Goal: Navigation & Orientation: Find specific page/section

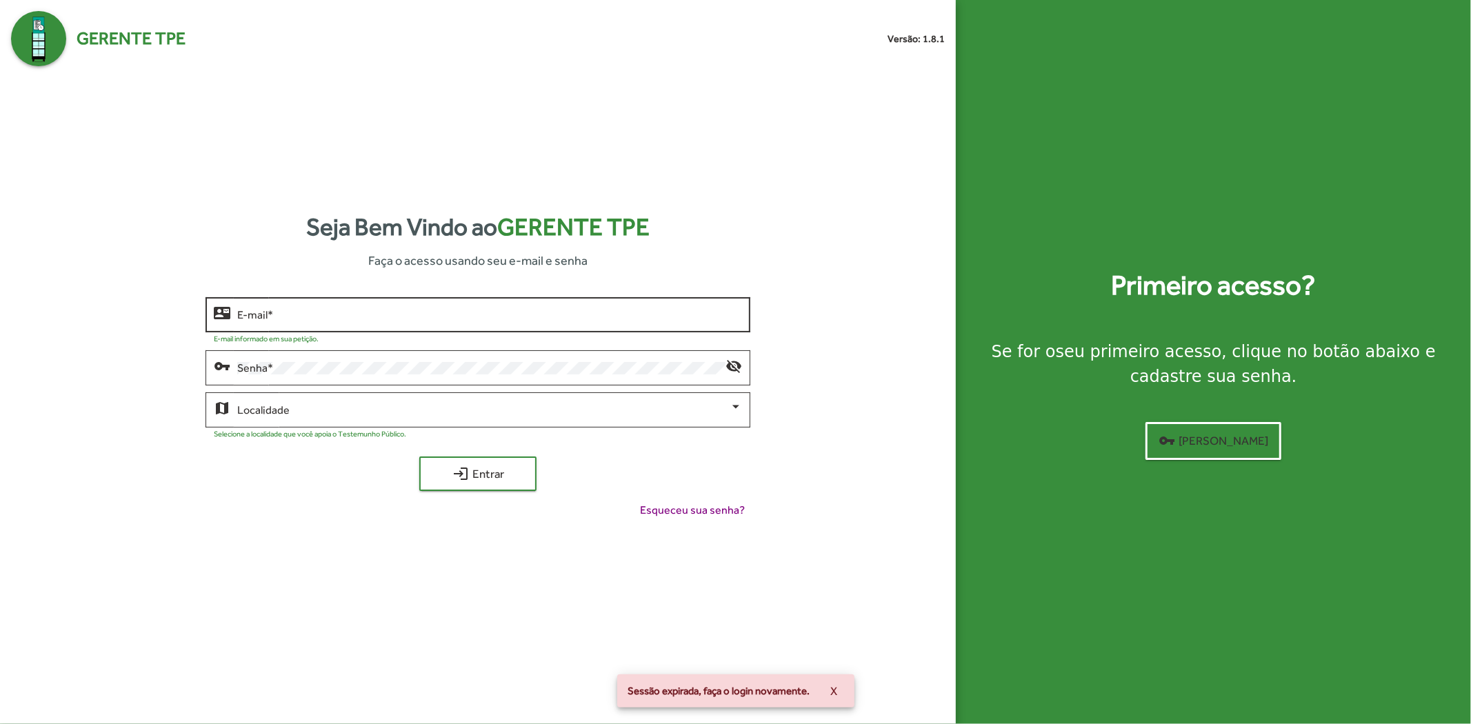
click at [535, 326] on div "E-mail *" at bounding box center [489, 313] width 505 height 38
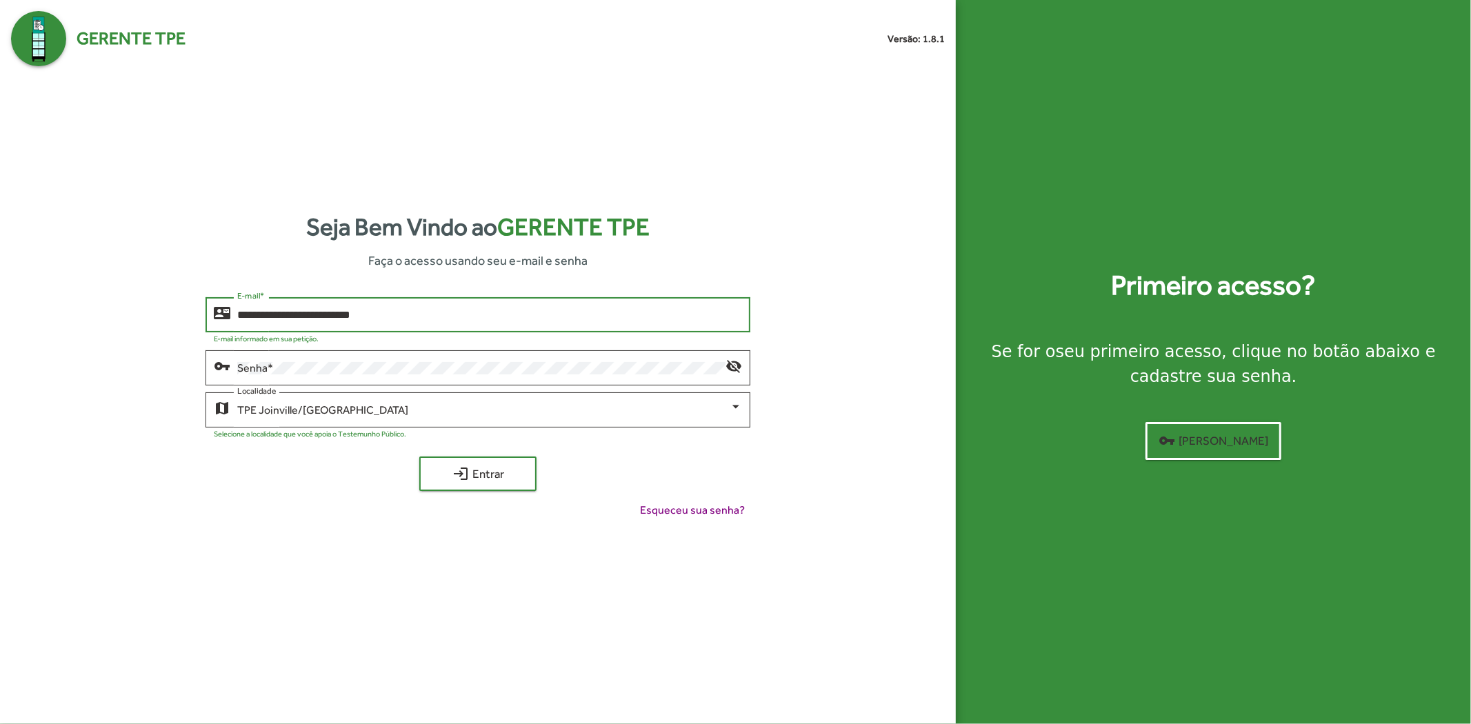
type input "**********"
click at [419, 456] on button "login Entrar" at bounding box center [477, 473] width 117 height 34
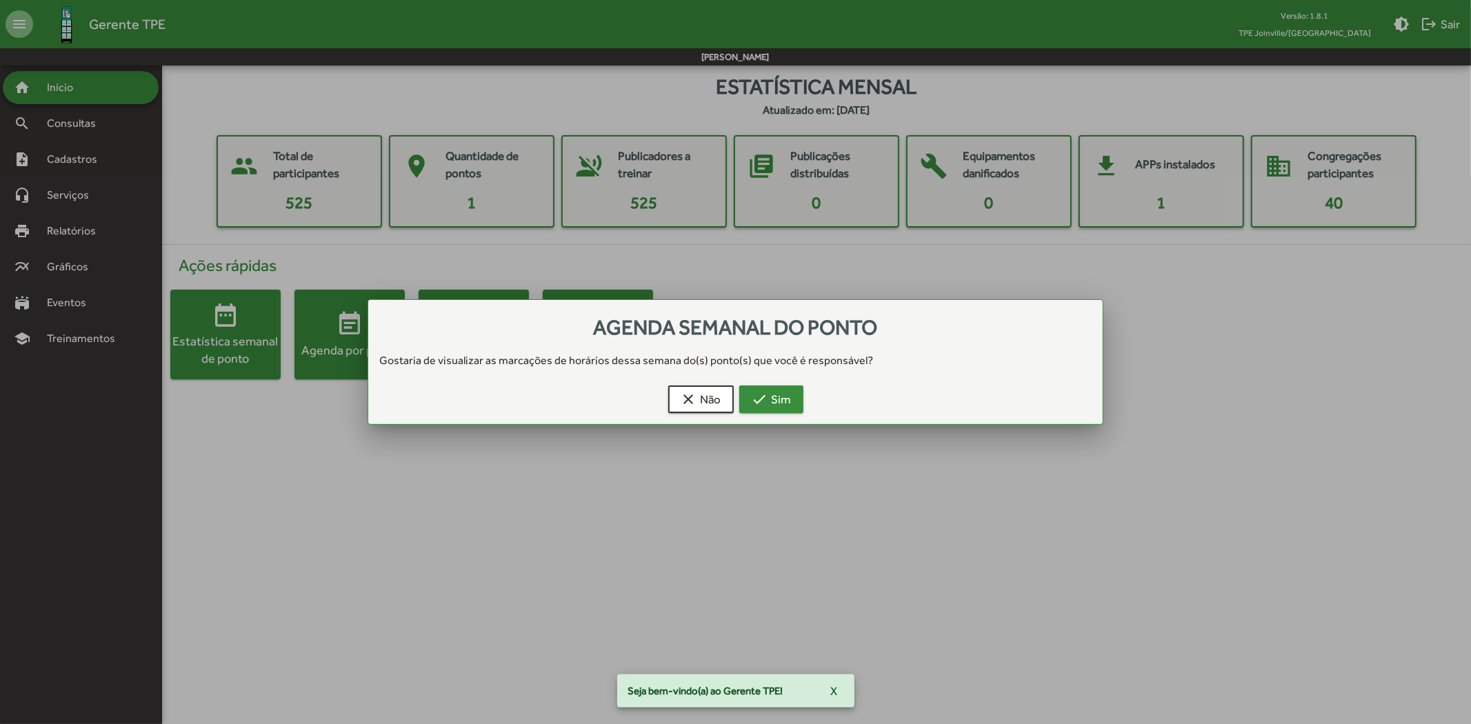
click at [761, 404] on mat-icon "check" at bounding box center [760, 399] width 17 height 17
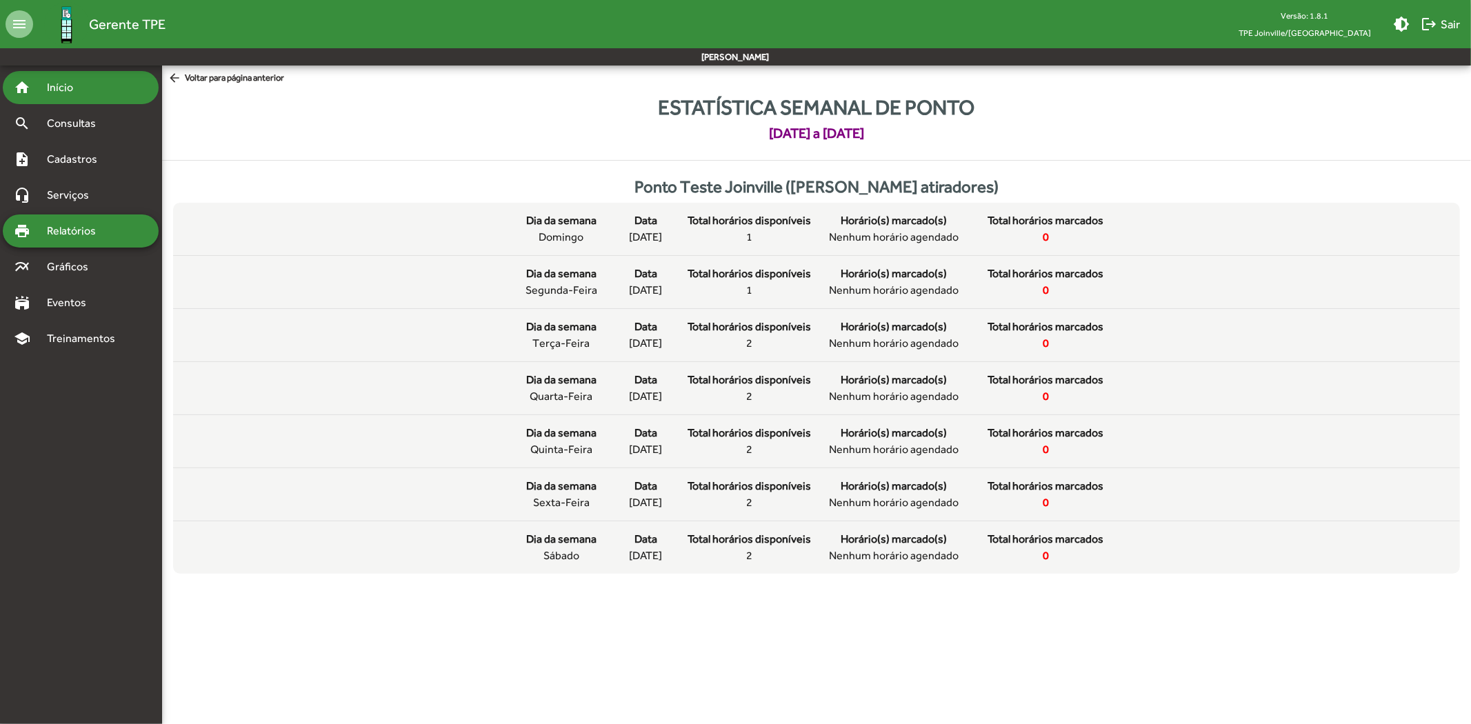
click at [67, 90] on span "Início" at bounding box center [66, 87] width 54 height 17
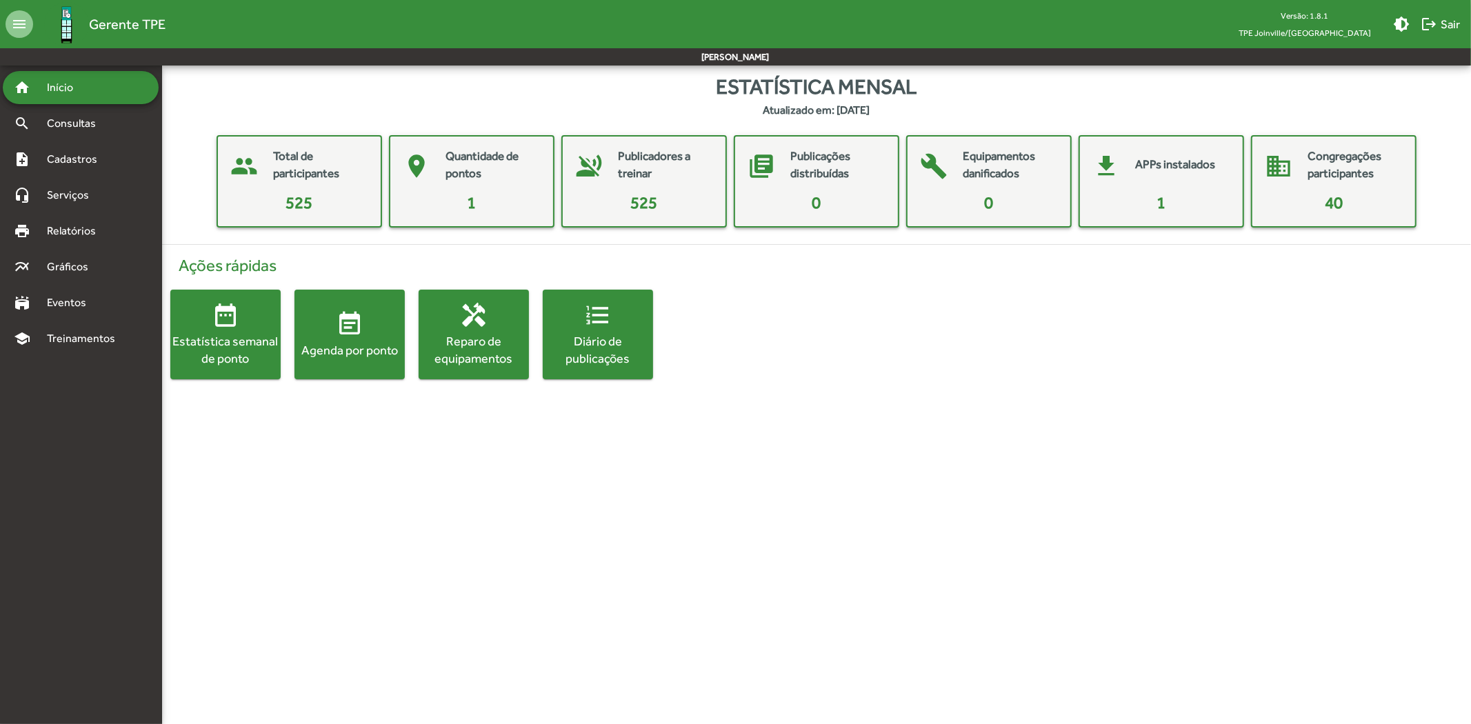
click at [561, 407] on html "menu Gerente TPE Versão: 1.8.1 TPE Joinville/SC brightness_medium logout Sair […" at bounding box center [735, 203] width 1471 height 407
click at [93, 201] on span "Serviços" at bounding box center [73, 195] width 69 height 17
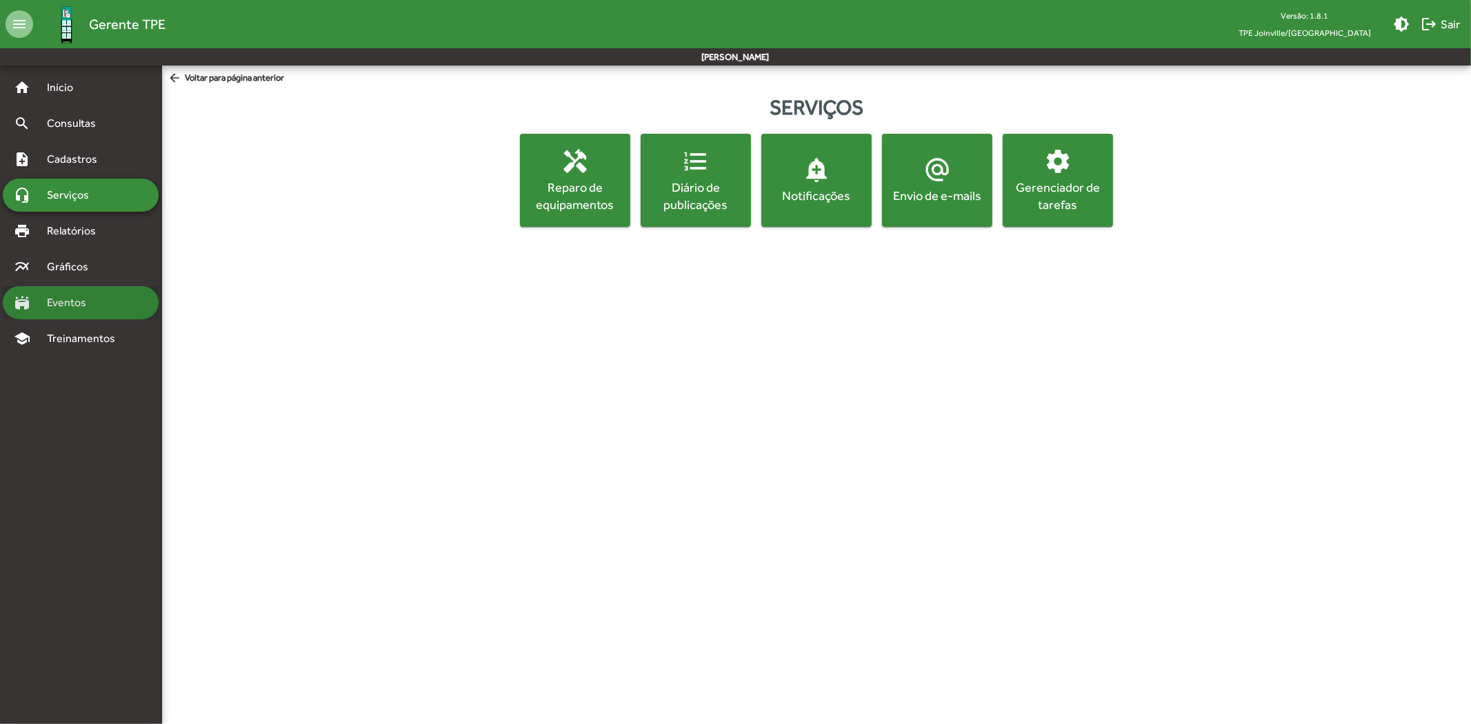
click at [112, 299] on div "stadium Eventos" at bounding box center [81, 302] width 156 height 33
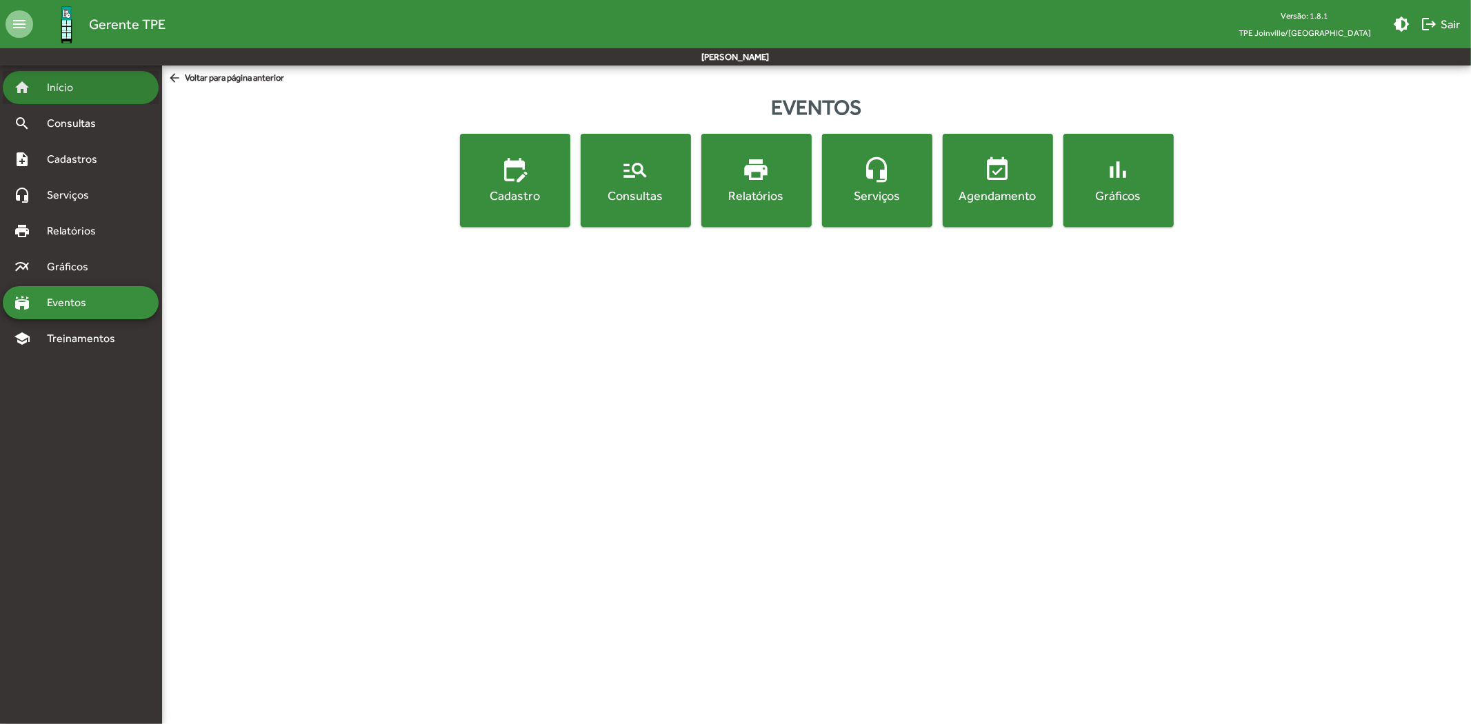
click at [76, 87] on span "Início" at bounding box center [66, 87] width 54 height 17
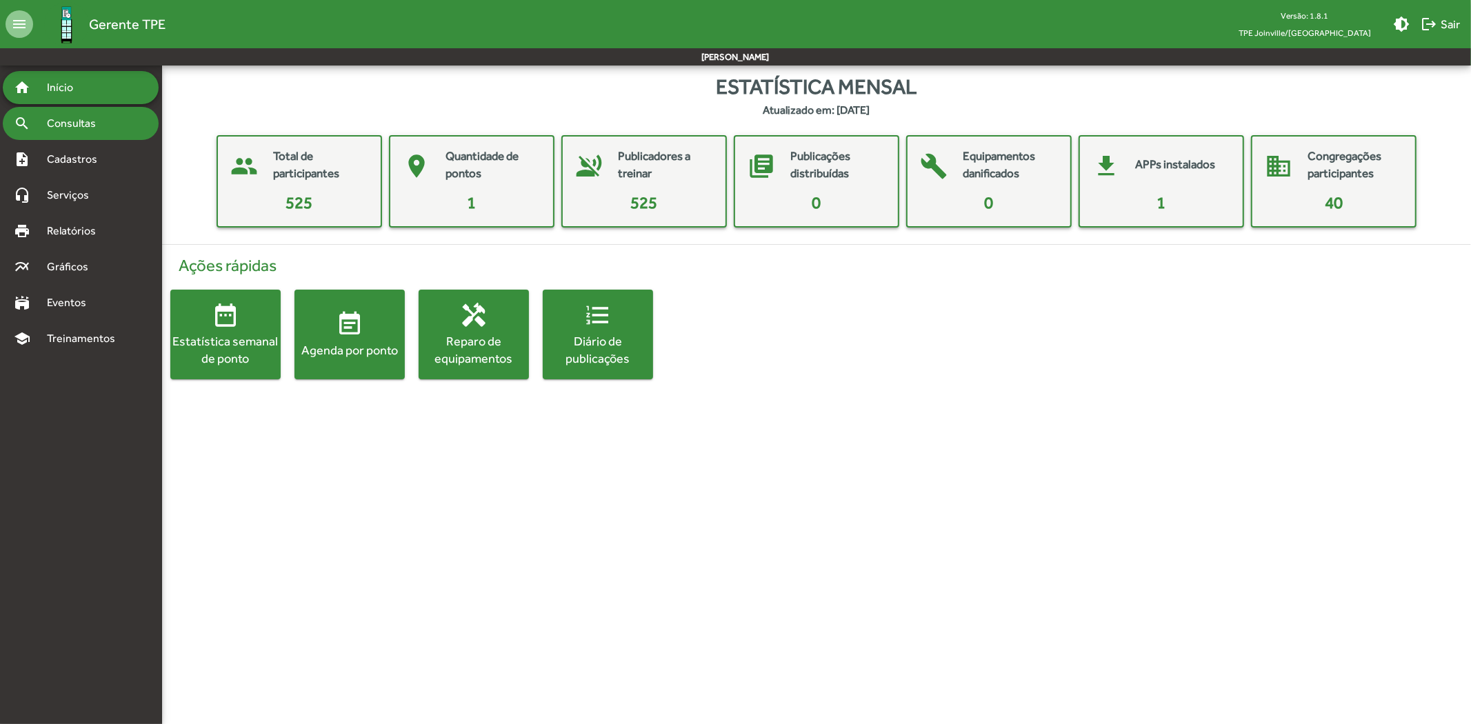
click at [72, 133] on div "search Consultas" at bounding box center [81, 123] width 156 height 33
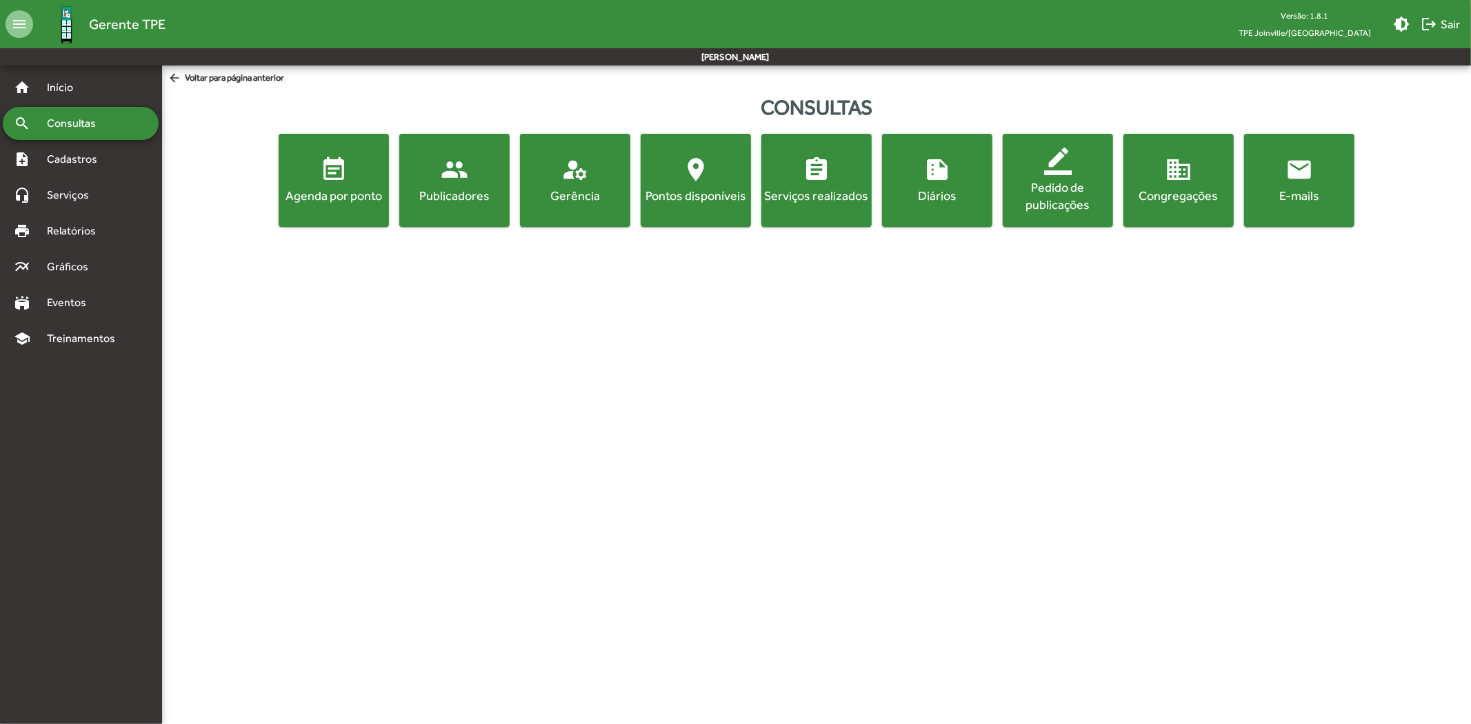
click at [581, 185] on span "manage_accounts Gerência" at bounding box center [575, 180] width 105 height 48
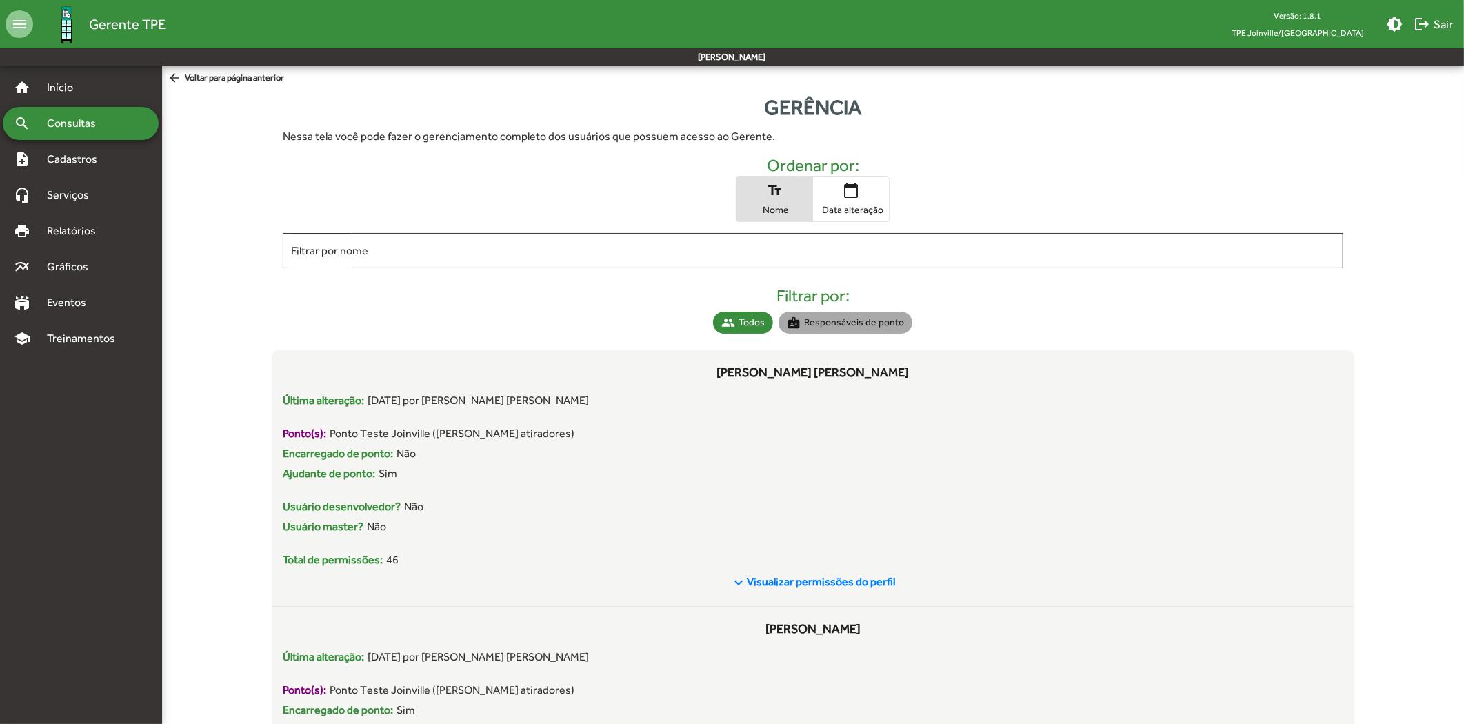
click at [896, 325] on mat-chip "badge Responsáveis de ponto" at bounding box center [845, 323] width 134 height 22
click at [723, 314] on mat-chip "group Todos" at bounding box center [743, 323] width 60 height 22
click at [63, 177] on mat-accordion "home Início search Consultas note_add Cadastros headset_mic Serviços print Rela…" at bounding box center [81, 213] width 156 height 284
click at [66, 182] on div "headset_mic Serviços" at bounding box center [81, 195] width 156 height 33
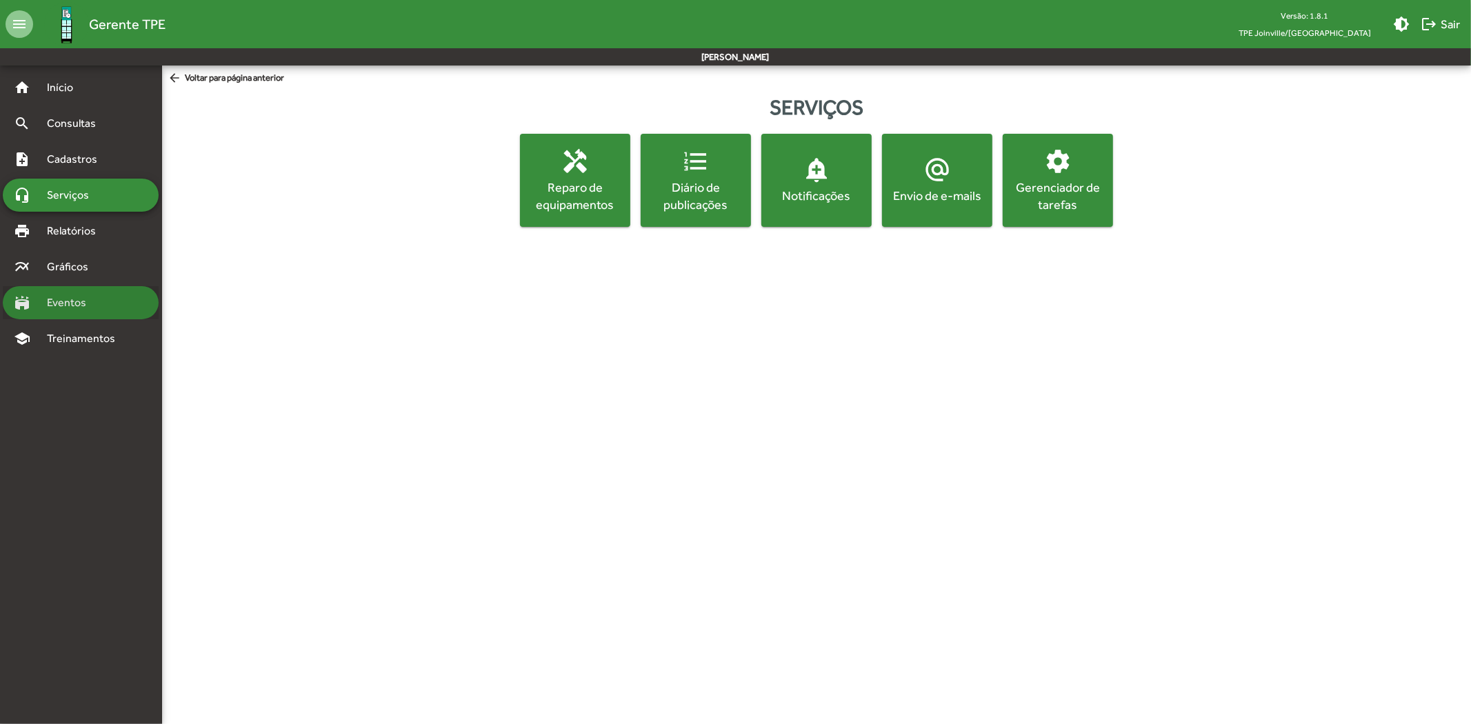
click at [88, 311] on div "stadium Eventos" at bounding box center [81, 302] width 156 height 33
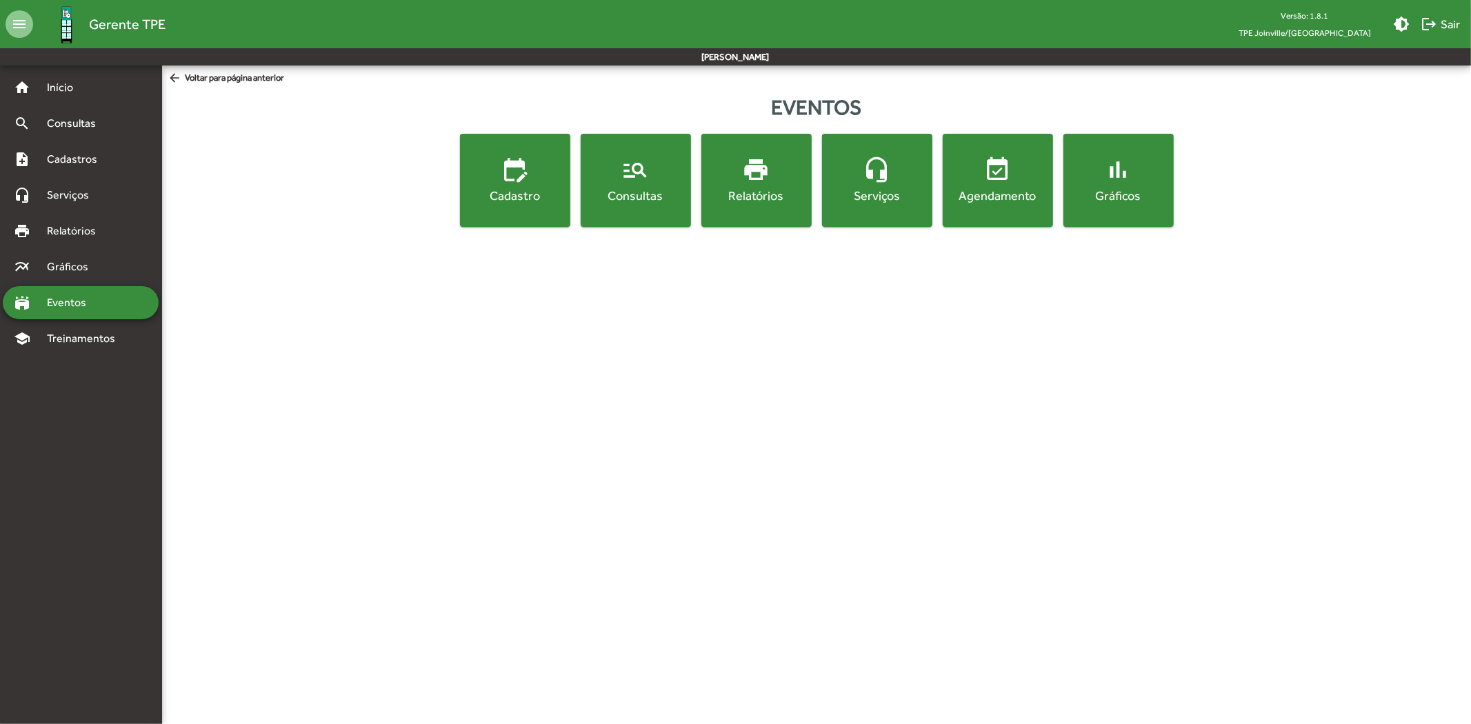
click at [898, 201] on div "Serviços" at bounding box center [877, 195] width 105 height 17
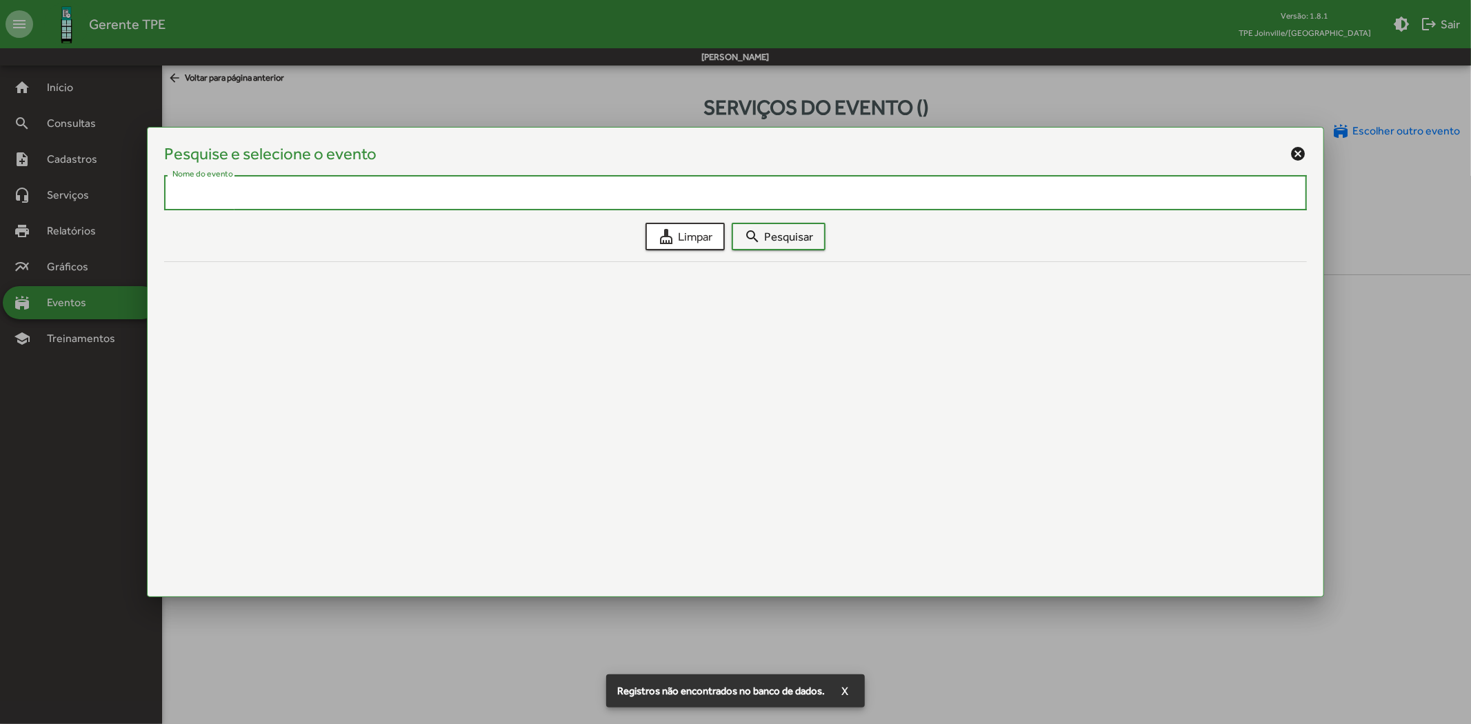
click at [712, 187] on input "Nome do evento" at bounding box center [734, 193] width 1125 height 12
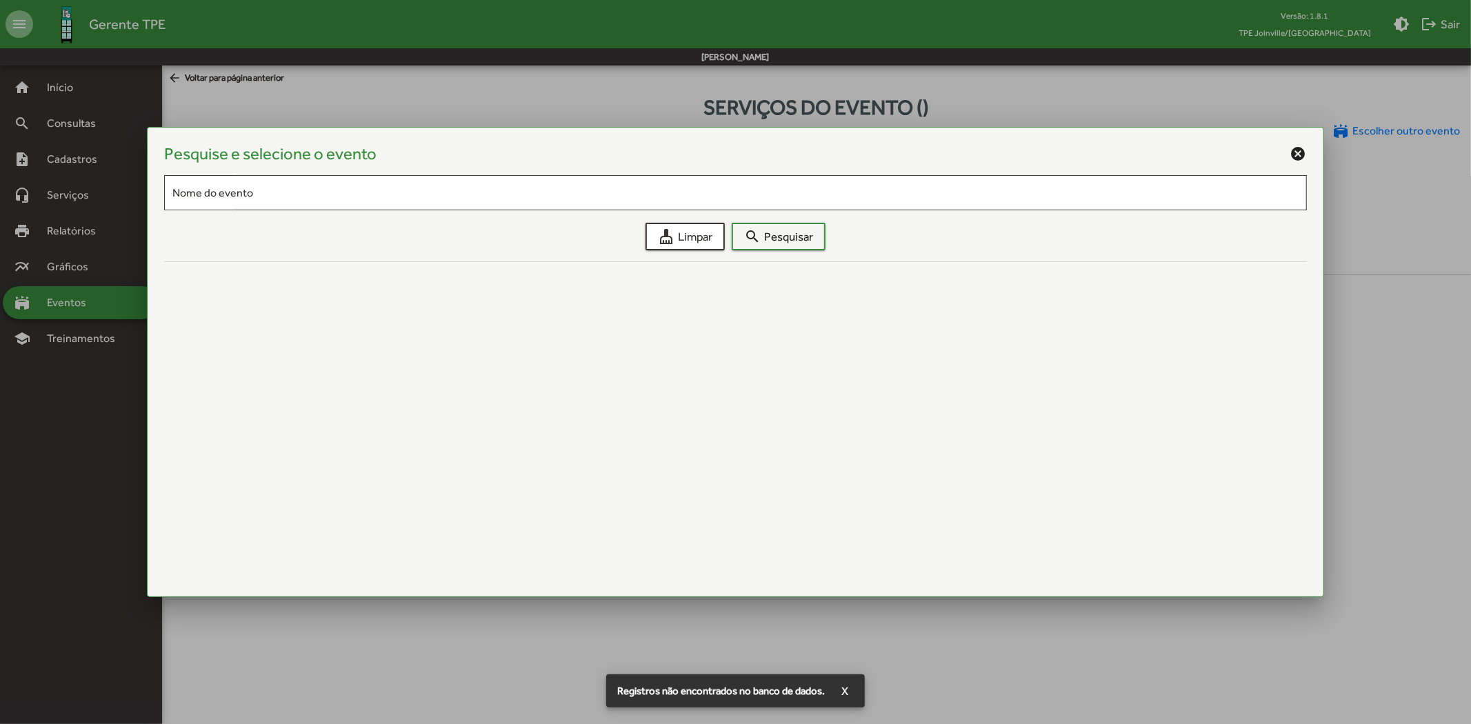
click at [1292, 154] on mat-icon "cancel" at bounding box center [1298, 153] width 17 height 17
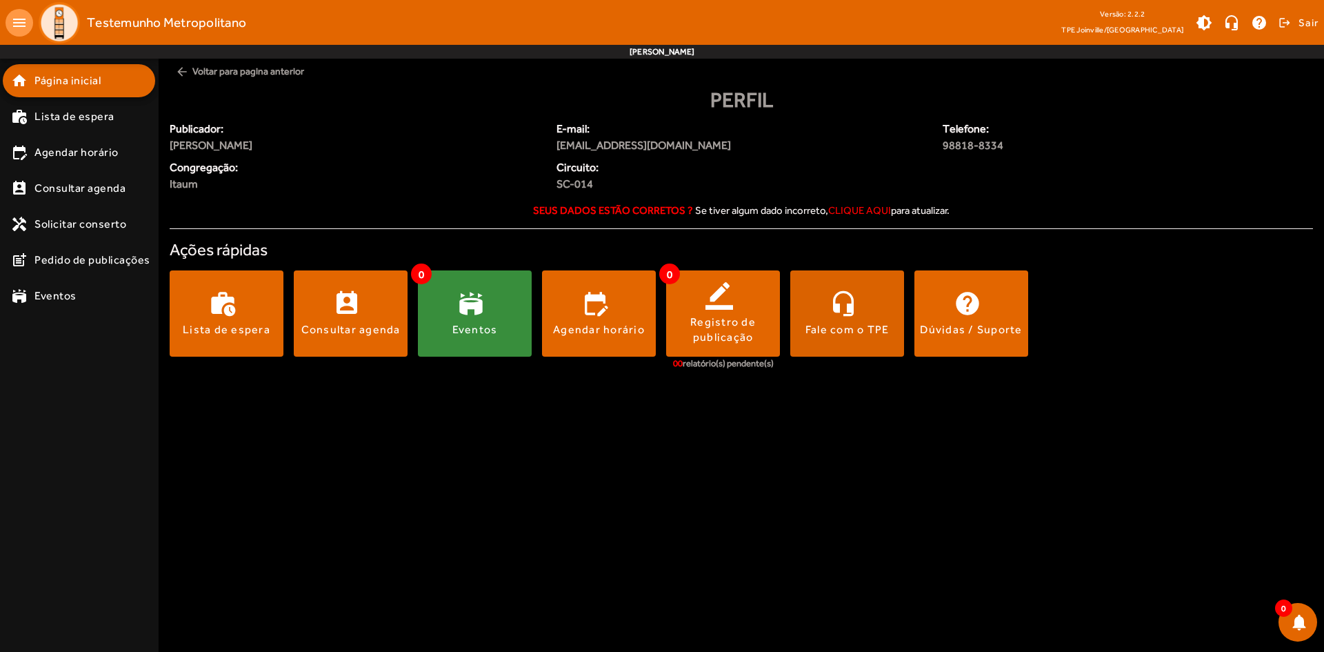
click at [885, 313] on span at bounding box center [847, 313] width 114 height 33
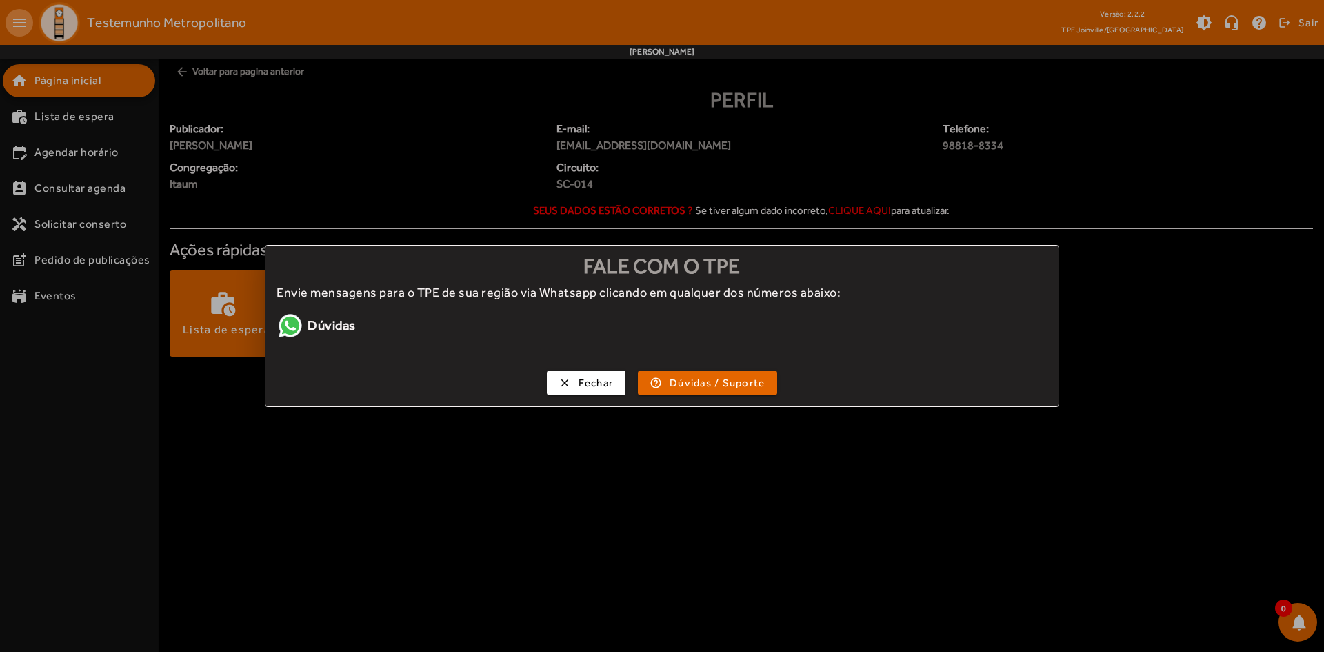
click at [322, 323] on link "Dúvidas" at bounding box center [437, 326] width 321 height 28
click at [585, 387] on span "Fechar" at bounding box center [596, 383] width 35 height 16
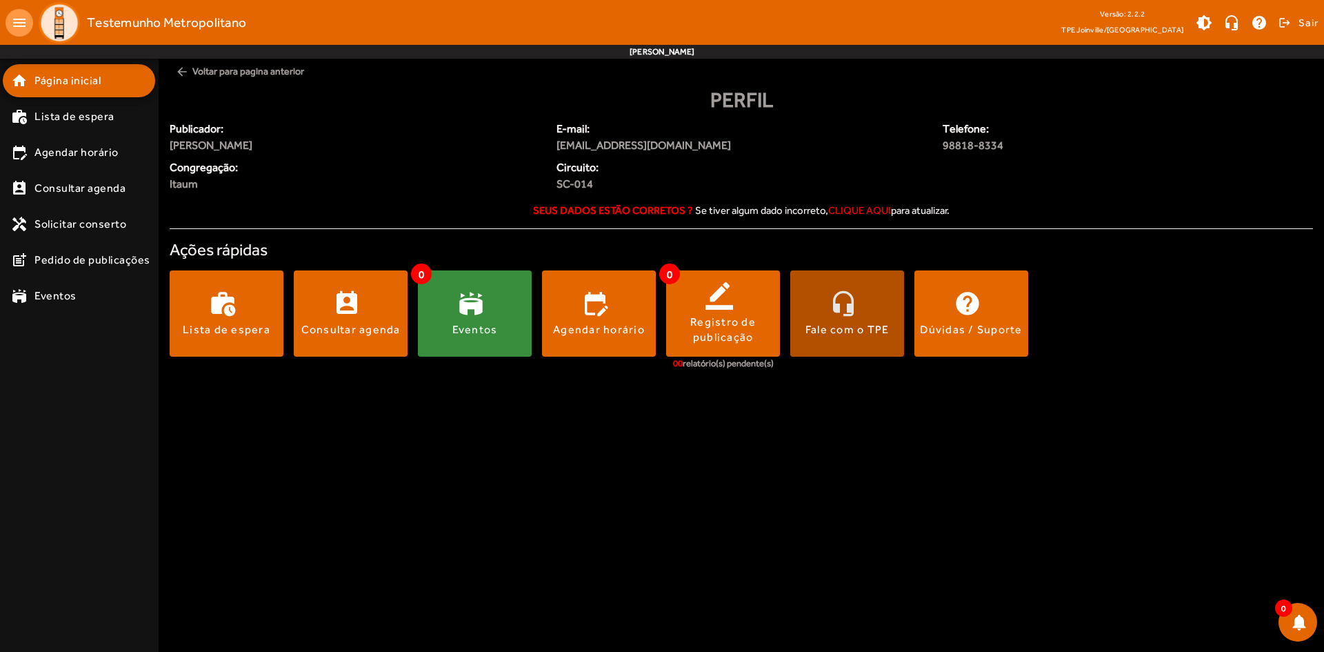
click at [848, 325] on div "Fale com o TPE" at bounding box center [847, 329] width 84 height 15
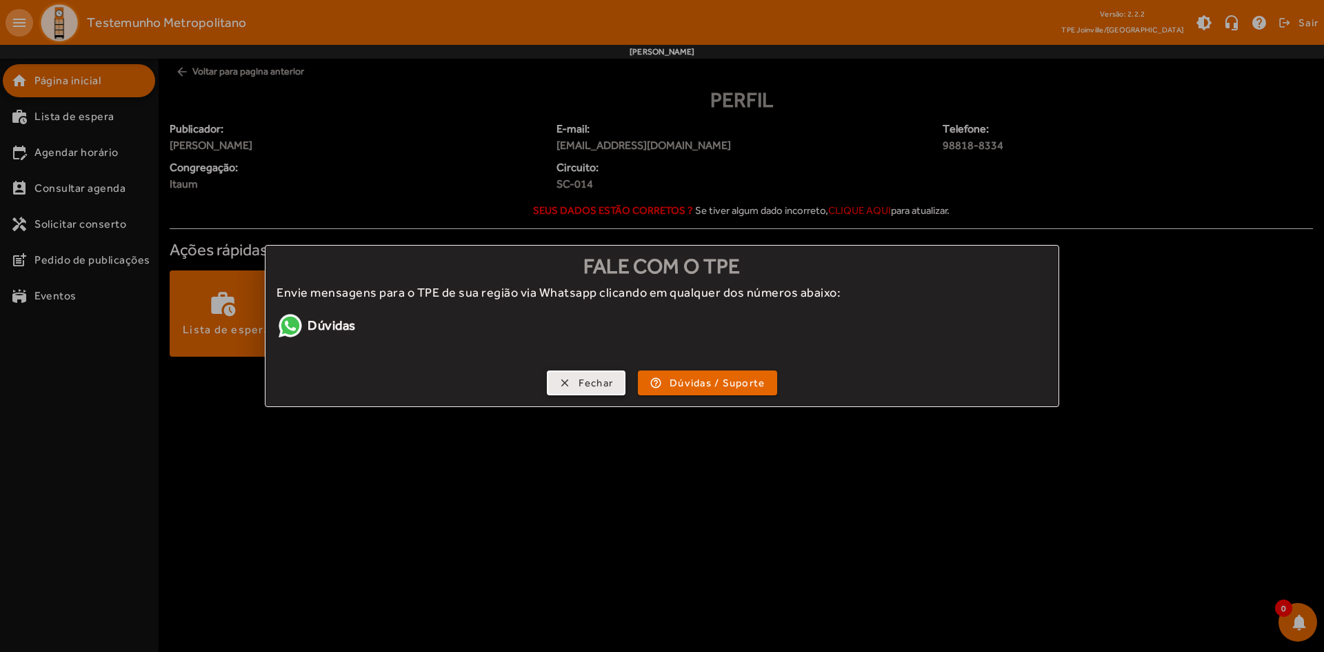
click at [581, 381] on span "Fechar" at bounding box center [596, 383] width 35 height 16
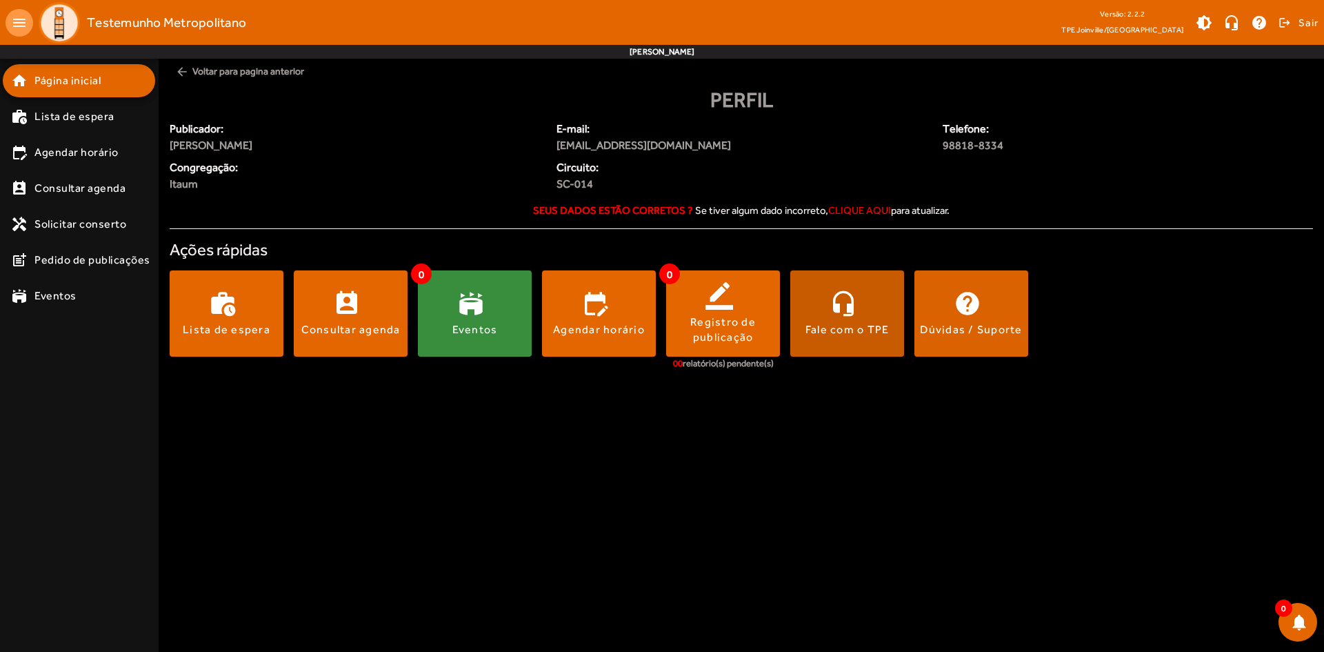
click at [972, 328] on div "Dúvidas / Suporte" at bounding box center [971, 329] width 102 height 15
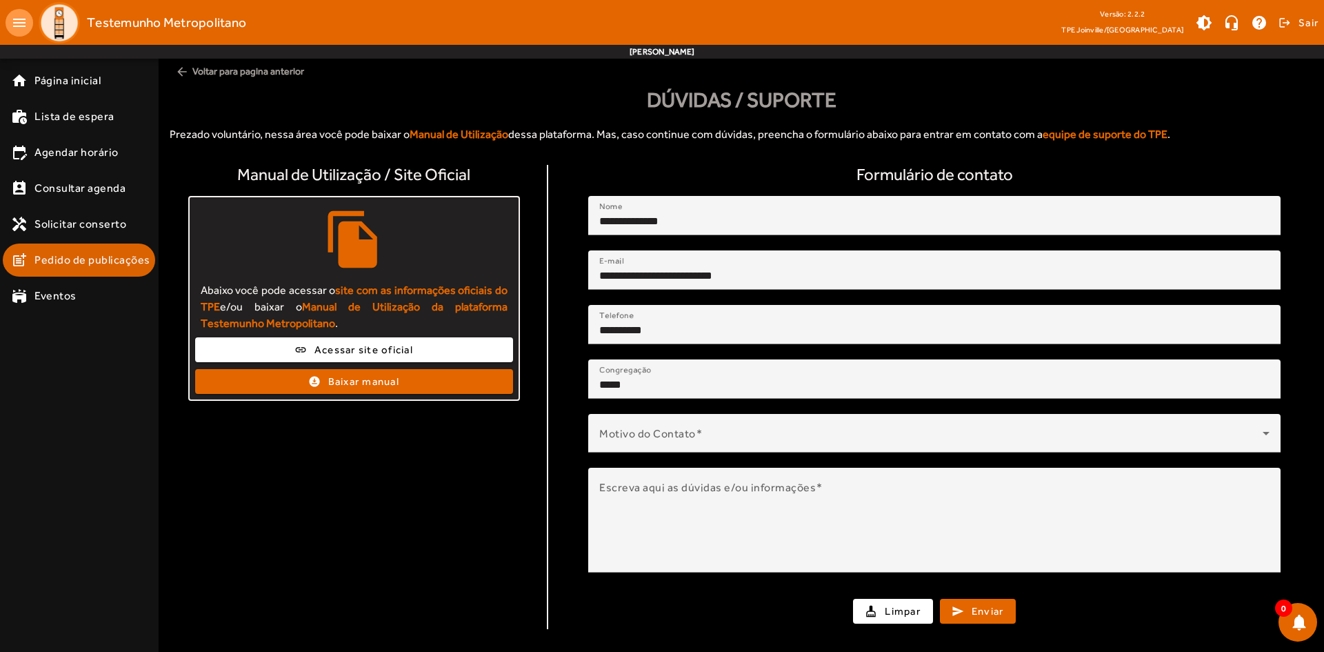
click at [109, 259] on span "Pedido de publicações" at bounding box center [92, 260] width 116 height 17
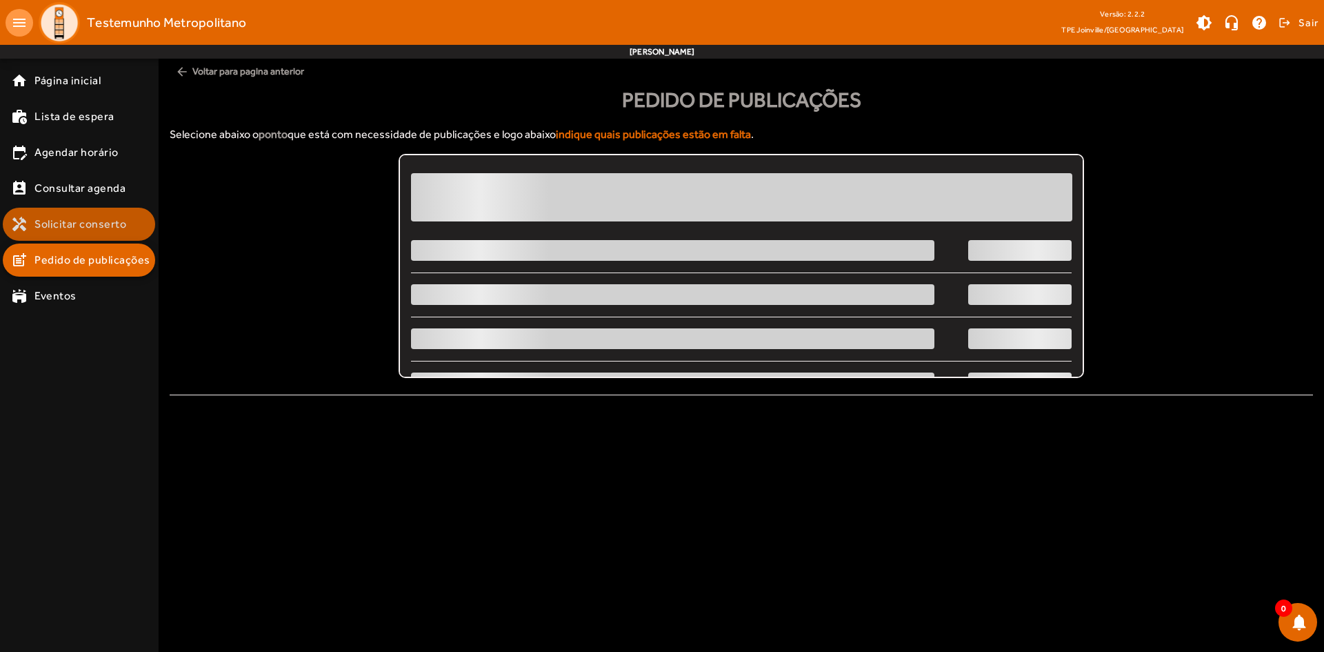
click at [86, 230] on span "Solicitar conserto" at bounding box center [80, 224] width 92 height 17
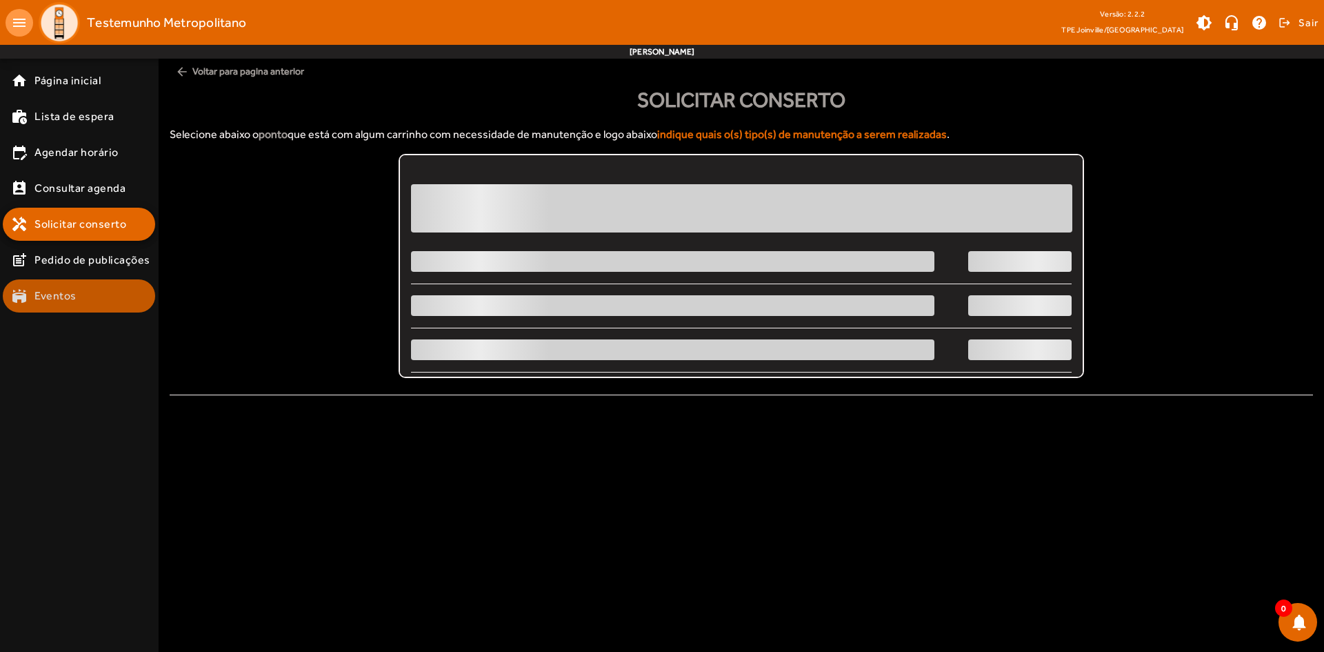
click at [81, 286] on mat-list-item "stadium Eventos" at bounding box center [79, 295] width 152 height 33
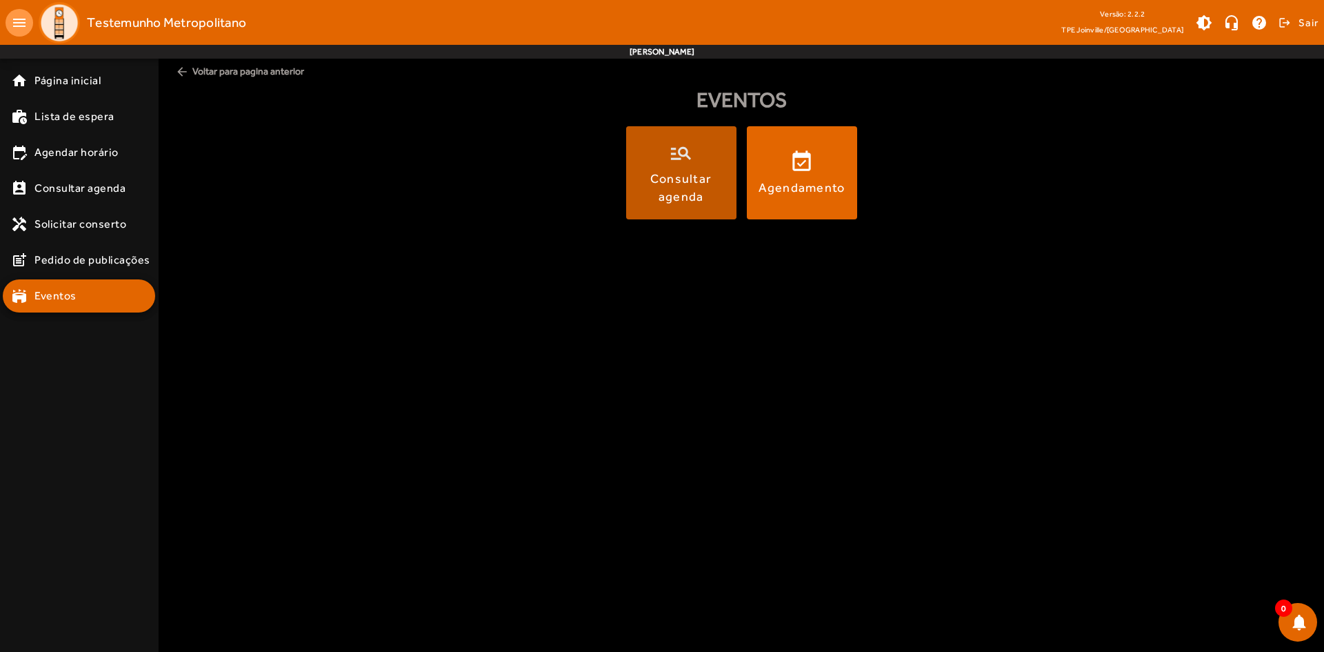
click at [667, 183] on div "Consultar agenda" at bounding box center [681, 187] width 105 height 34
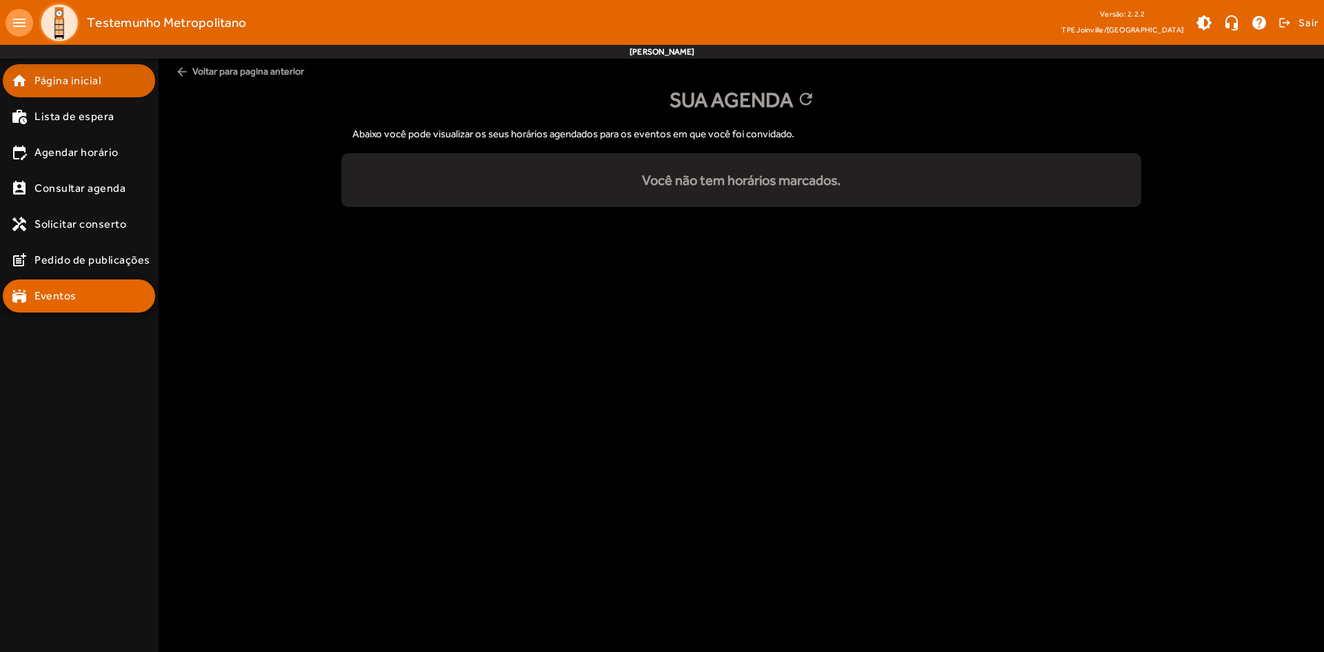
click at [43, 87] on span "Página inicial" at bounding box center [67, 80] width 66 height 17
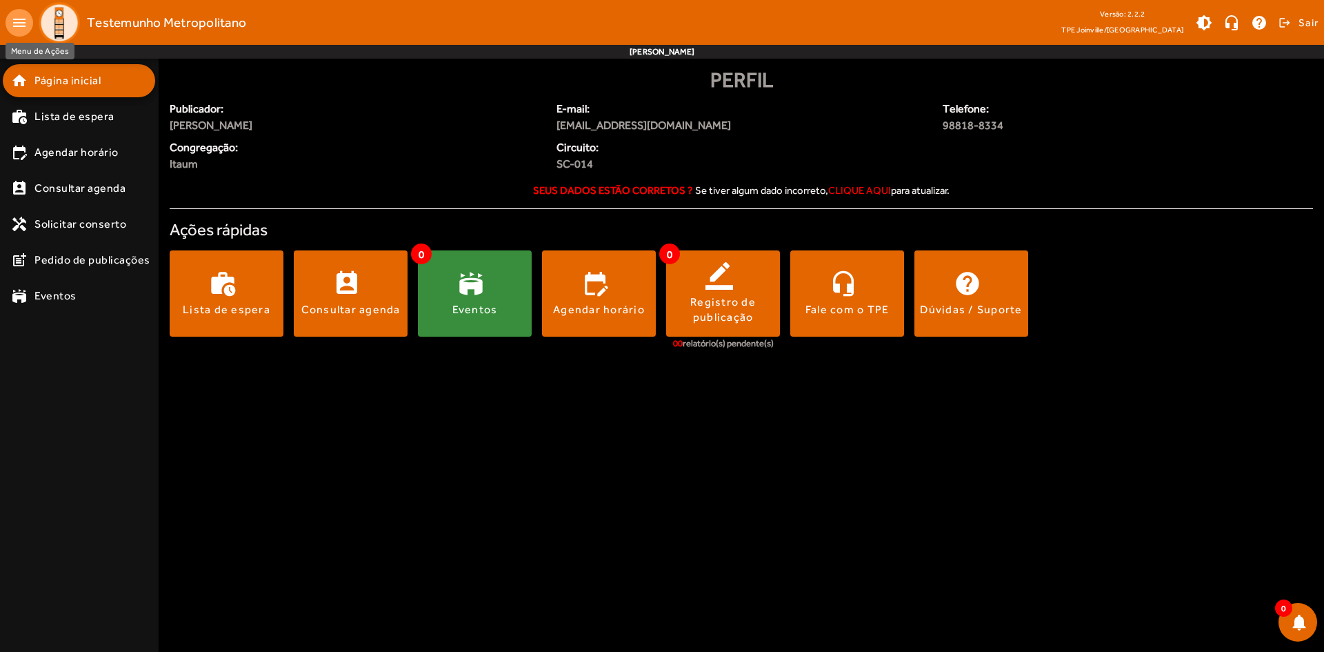
click at [12, 16] on mat-icon "menu" at bounding box center [20, 23] width 28 height 28
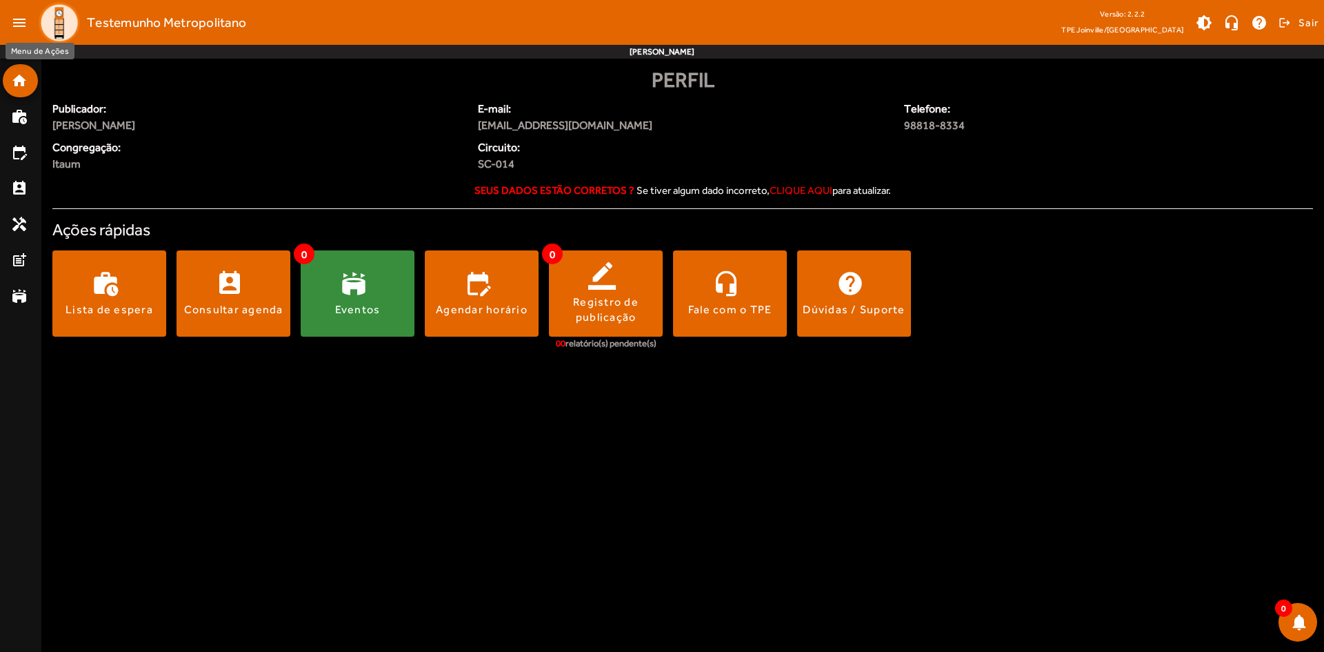
click at [23, 33] on mat-icon "menu" at bounding box center [20, 23] width 28 height 28
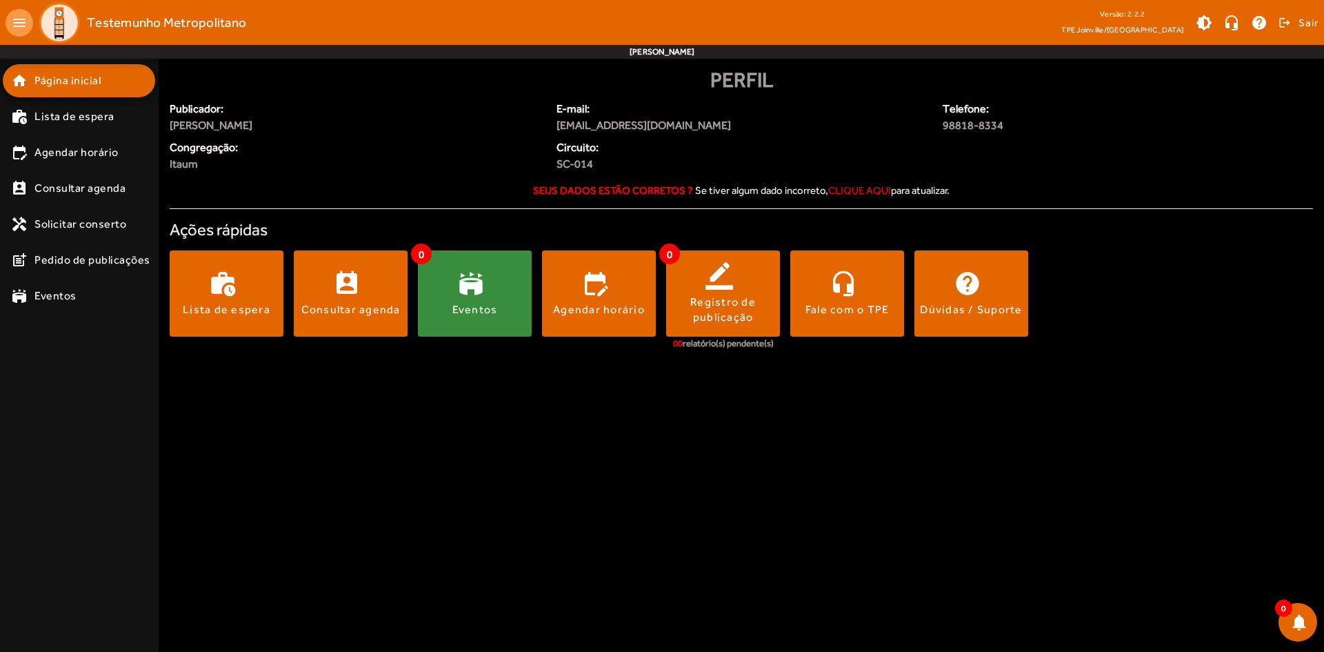
click at [685, 490] on body "menu Testemunho Metropolitano Versão: 2.2.2 TPE Joinville/SC brightness_medium …" at bounding box center [662, 326] width 1324 height 652
